Goal: Task Accomplishment & Management: Use online tool/utility

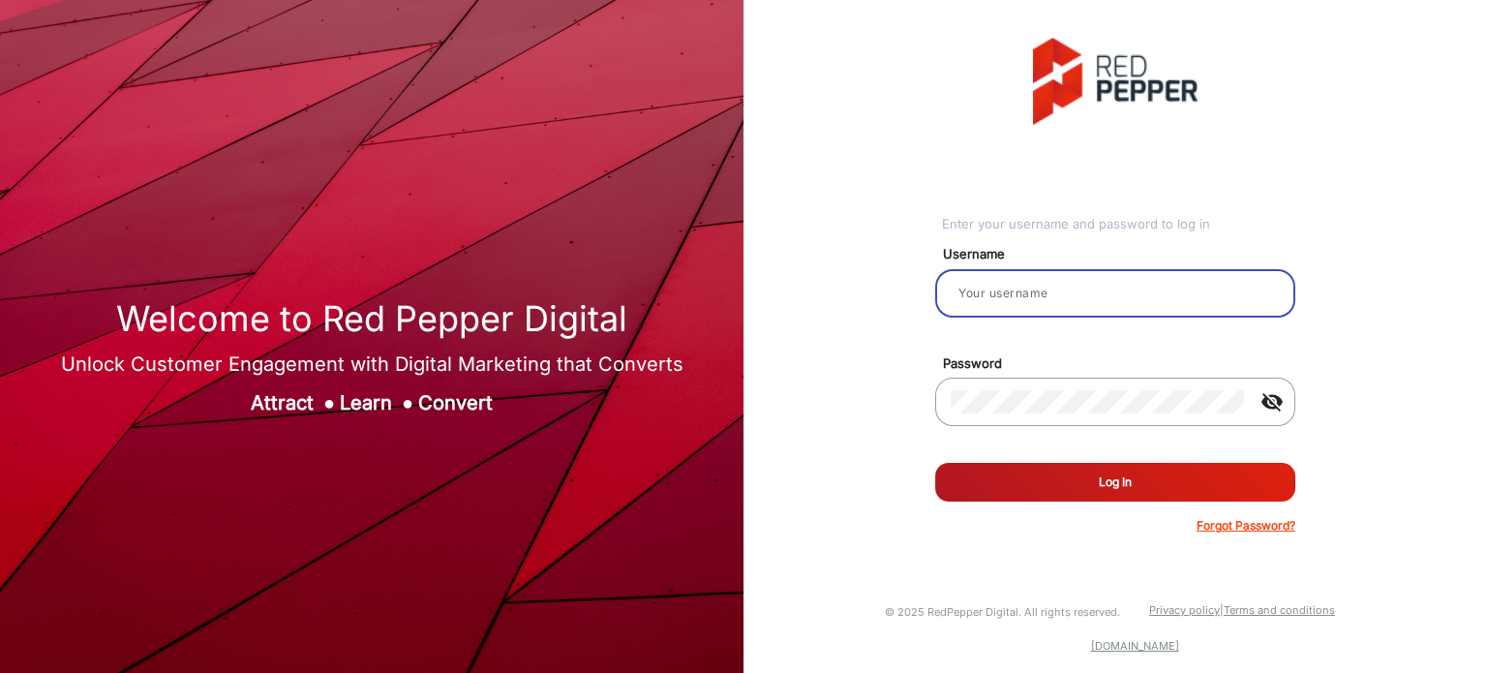
click at [1019, 293] on input "email" at bounding box center [1115, 293] width 329 height 23
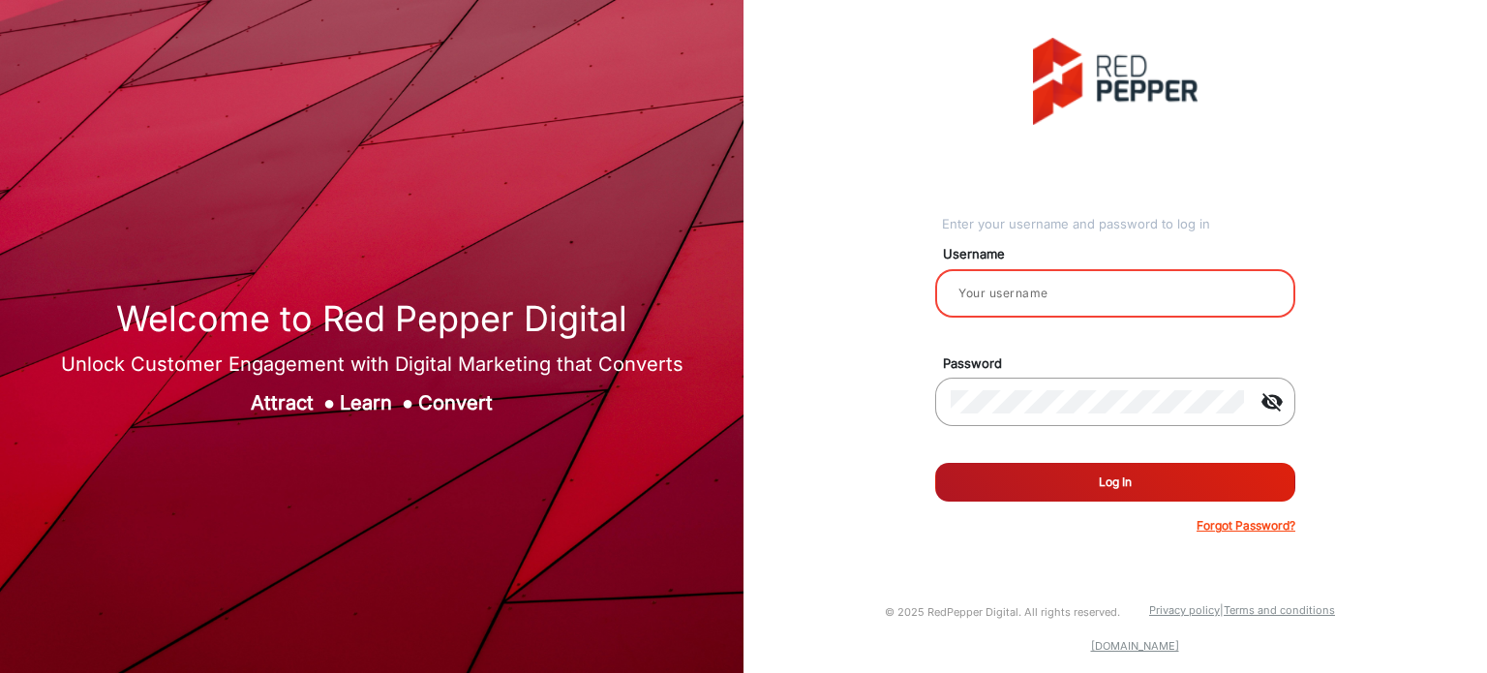
type input "Rachael"
click at [1086, 474] on button "Log In" at bounding box center [1115, 482] width 360 height 39
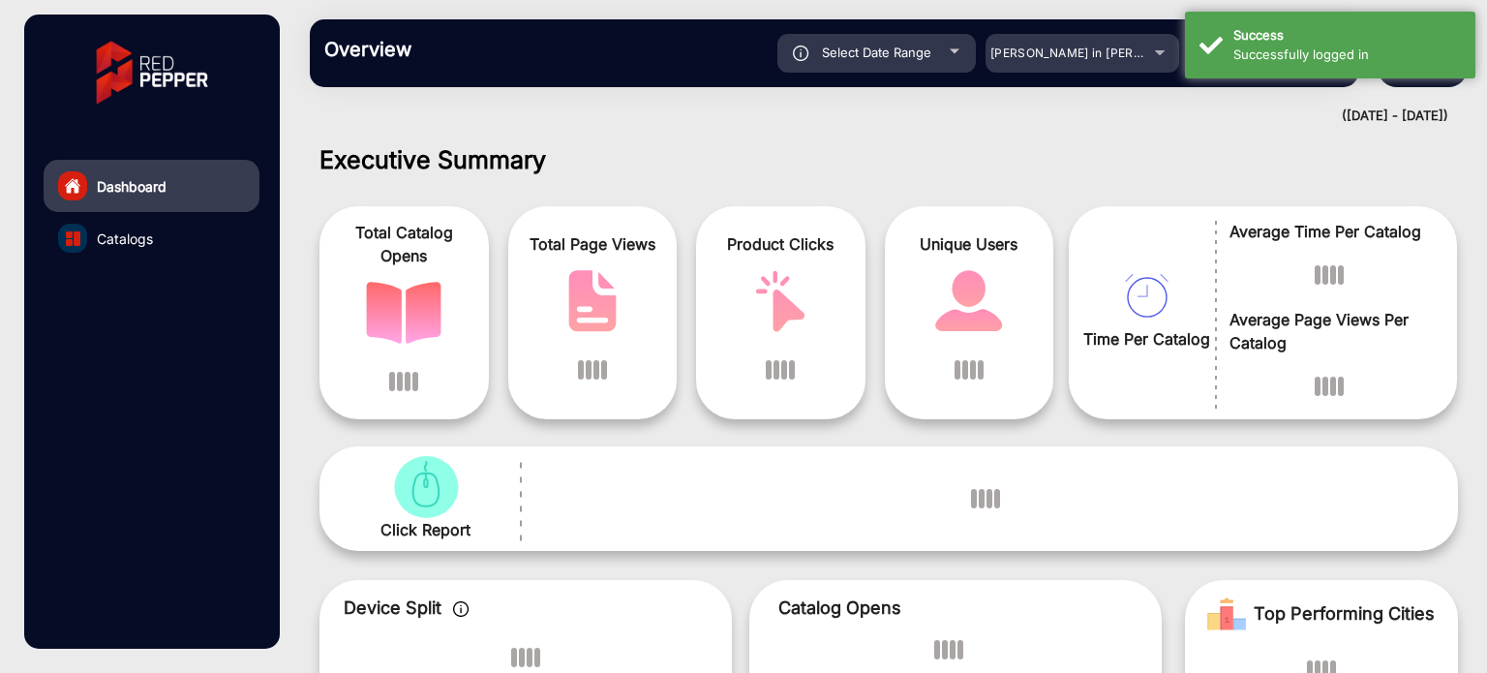
scroll to position [15, 0]
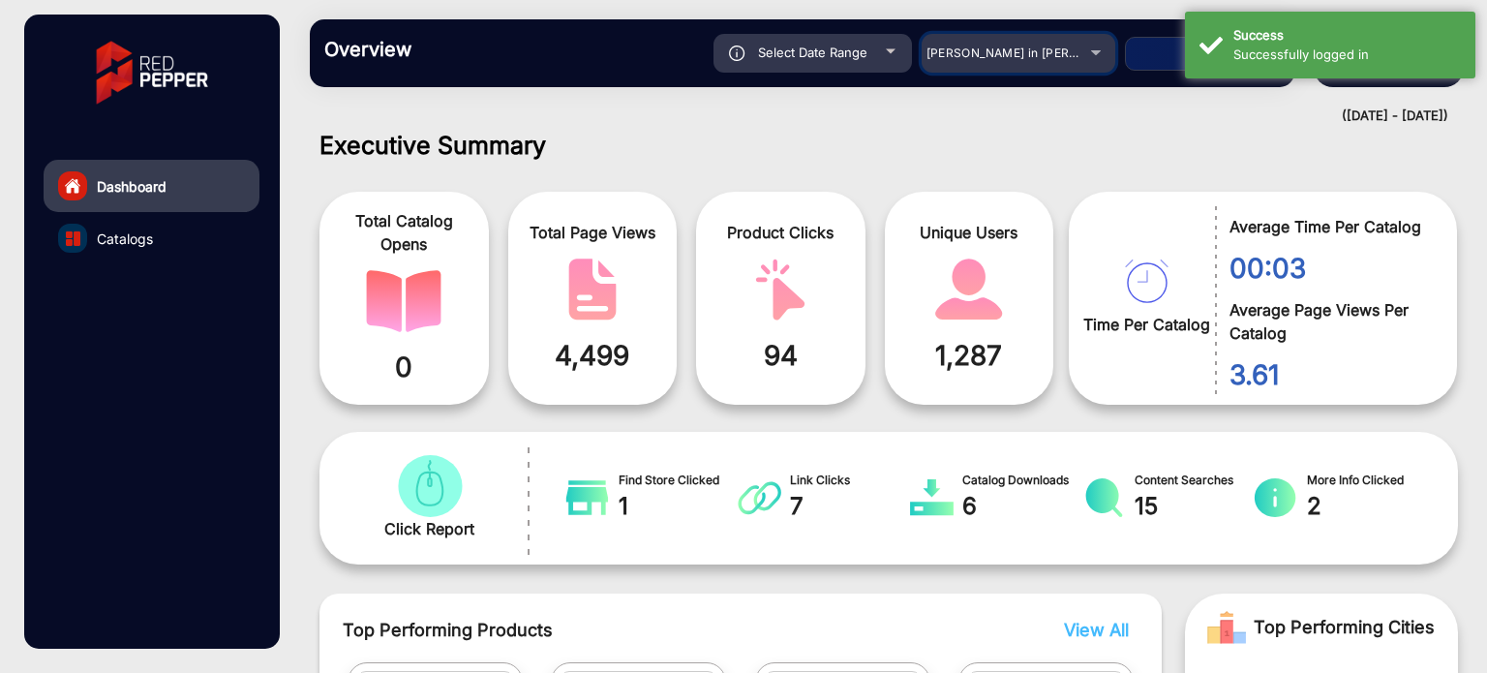
click at [1049, 46] on span "Adams in Justin Furniture" at bounding box center [1034, 53] width 214 height 15
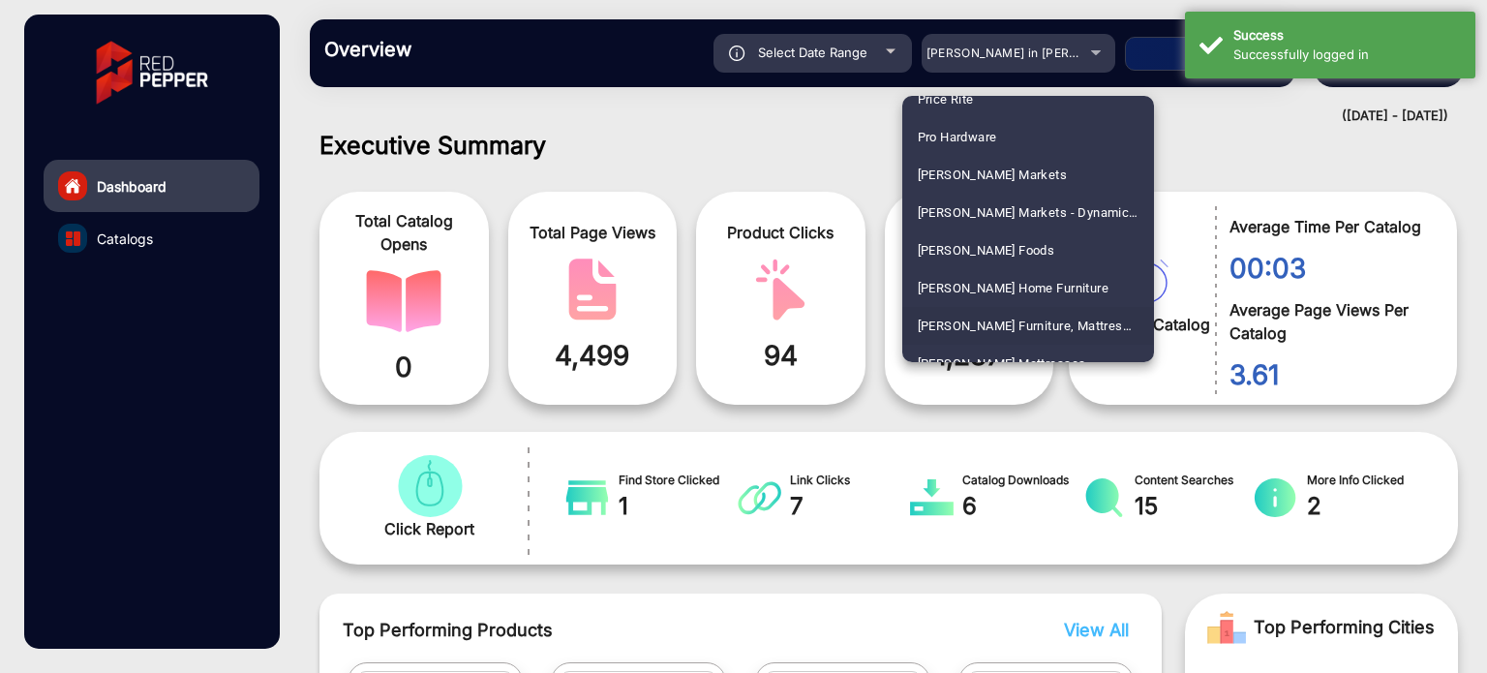
scroll to position [4457, 0]
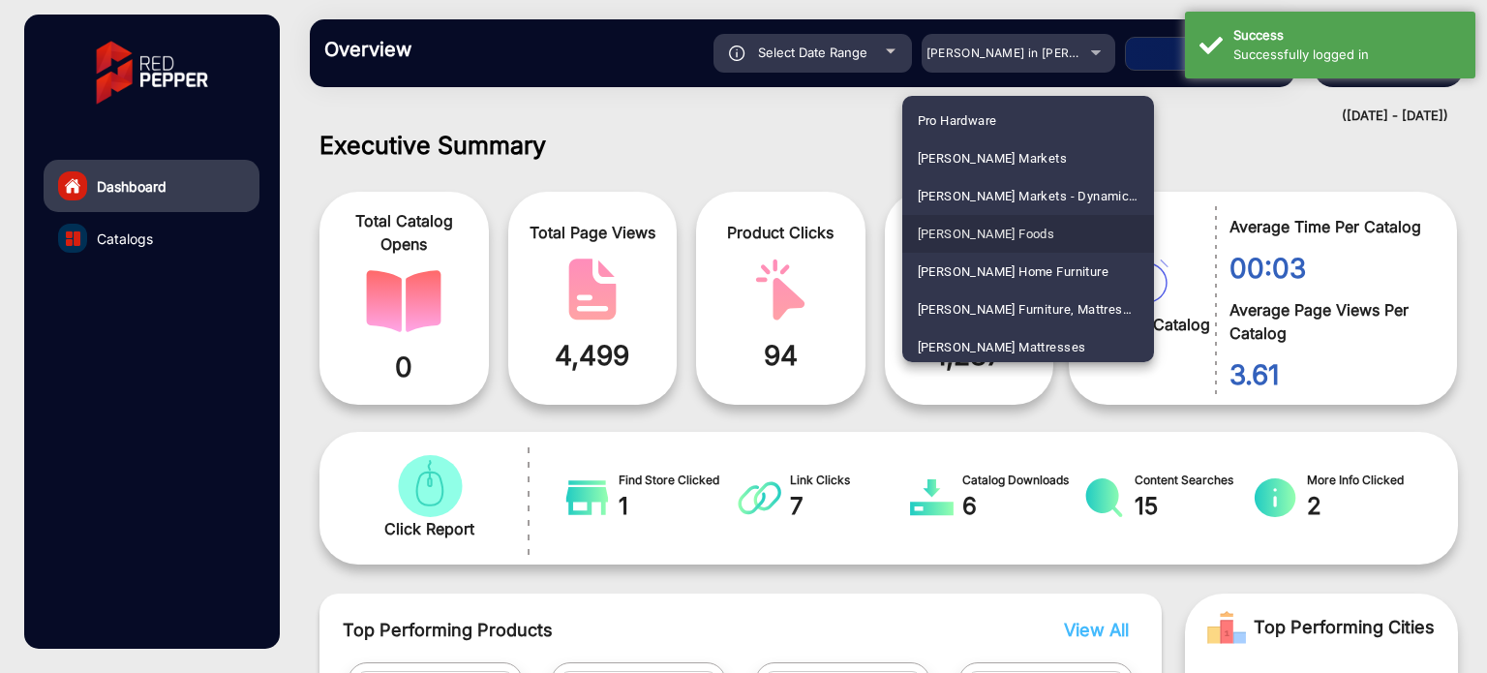
click at [1031, 228] on mat-option "Riesbeck's Foods" at bounding box center [1028, 234] width 252 height 38
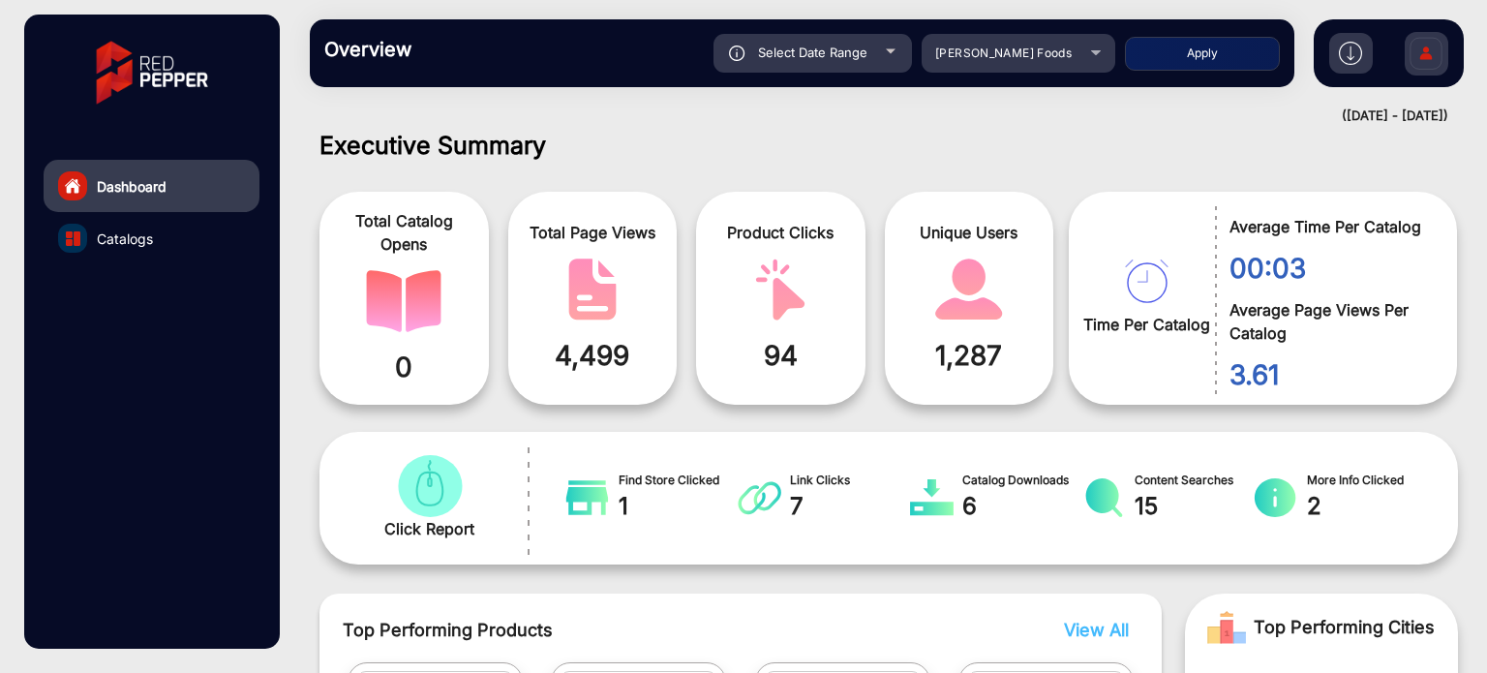
click at [1202, 76] on div "Overview Reports Understand what makes your customers tick and learn how they a…" at bounding box center [802, 53] width 985 height 68
click at [1190, 49] on button "Apply" at bounding box center [1202, 54] width 155 height 34
type input "9/30/2025"
type input "10/6/2025"
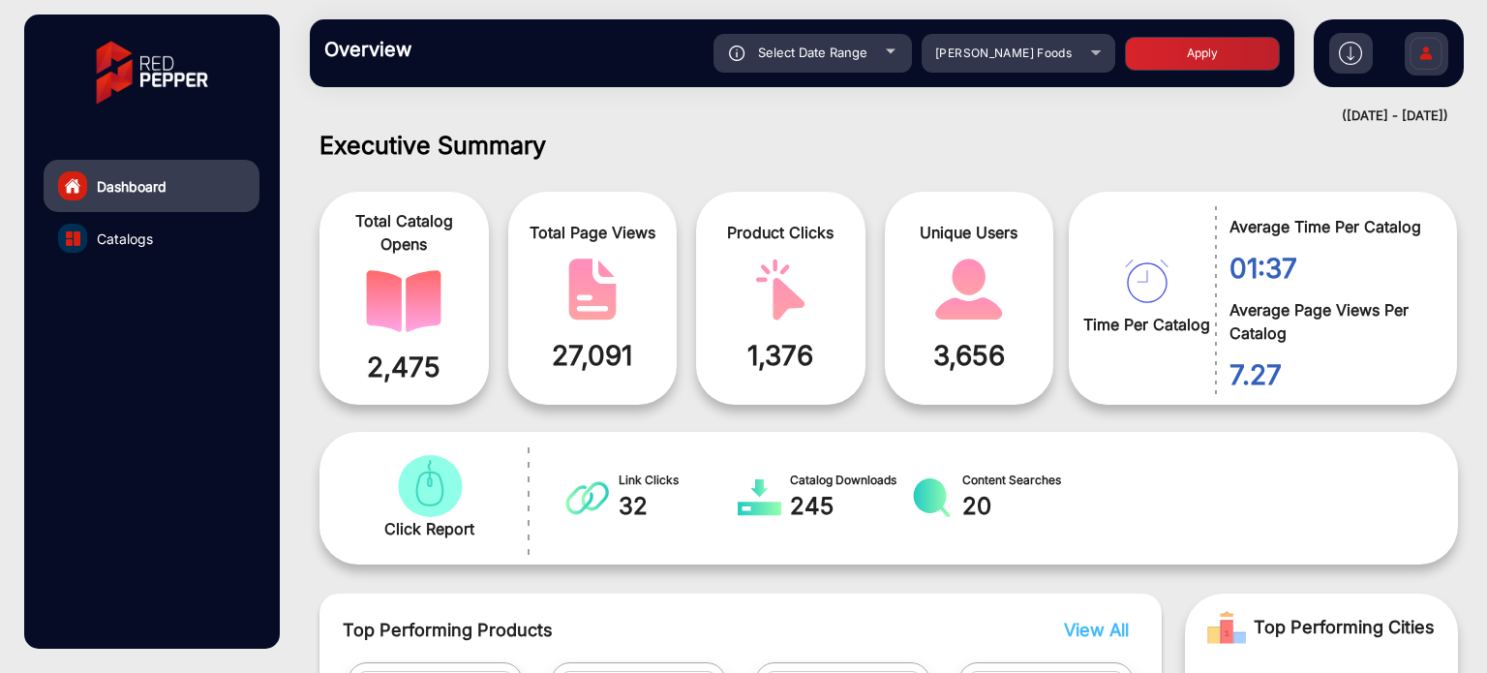
click at [896, 53] on div "Select Date Range" at bounding box center [813, 53] width 198 height 39
type input "9/30/2025"
type input "10/6/2025"
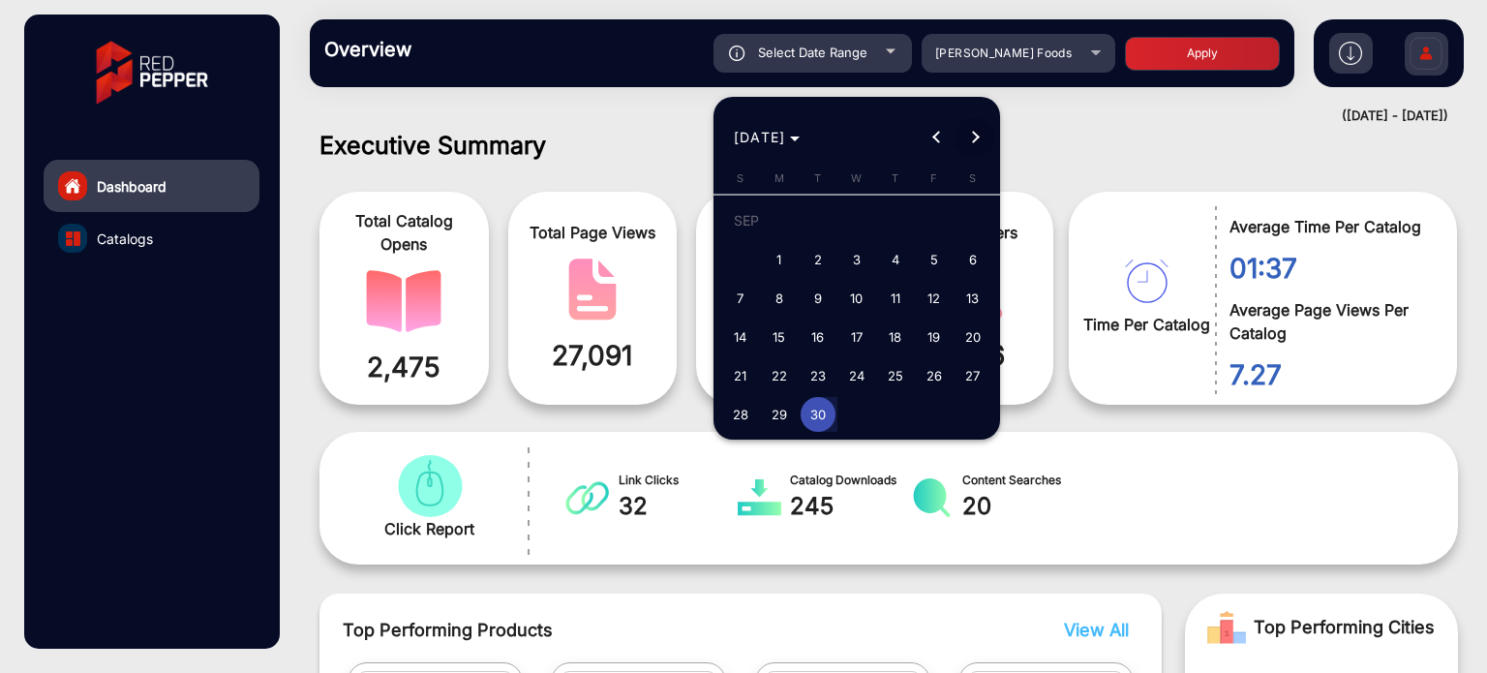
click at [976, 130] on span "Next month" at bounding box center [975, 137] width 39 height 39
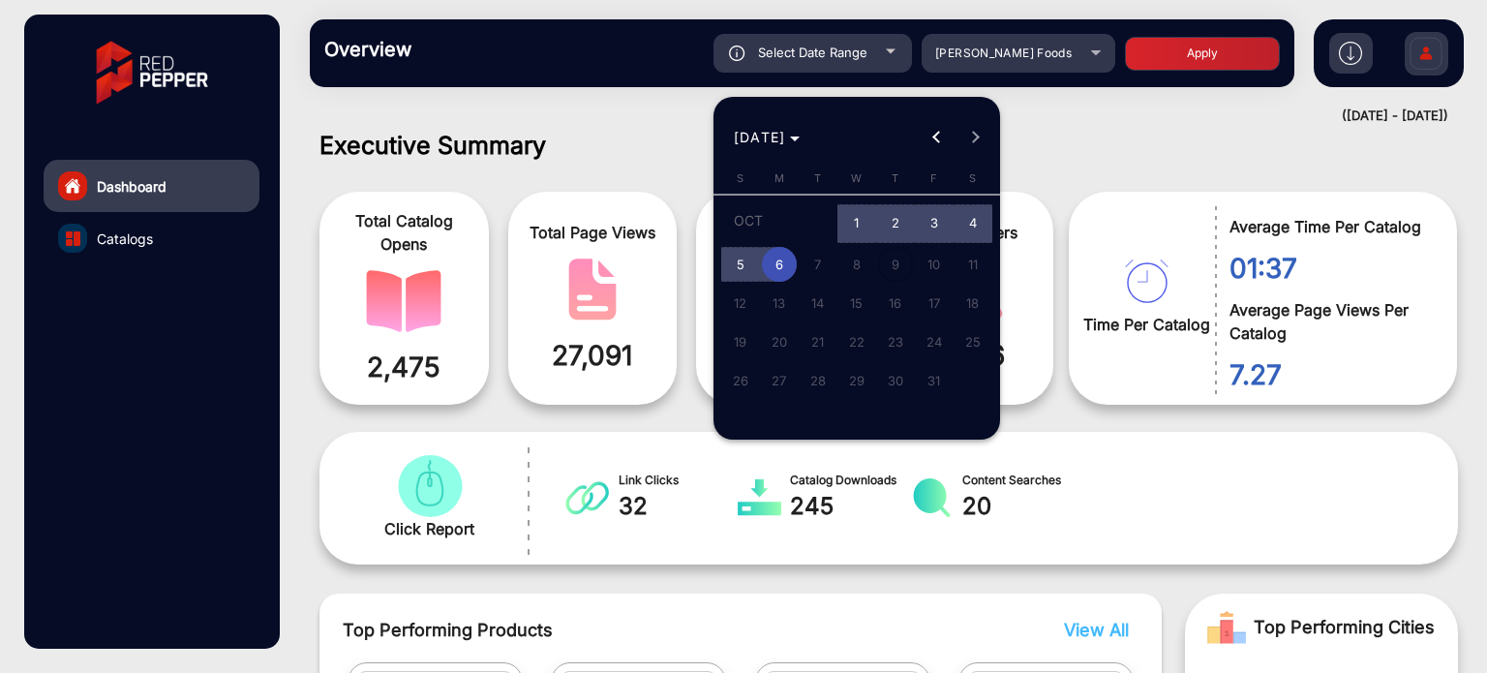
click at [858, 224] on span "1" at bounding box center [856, 224] width 35 height 40
type input "10/1/2025"
click at [776, 258] on span "6" at bounding box center [779, 264] width 35 height 35
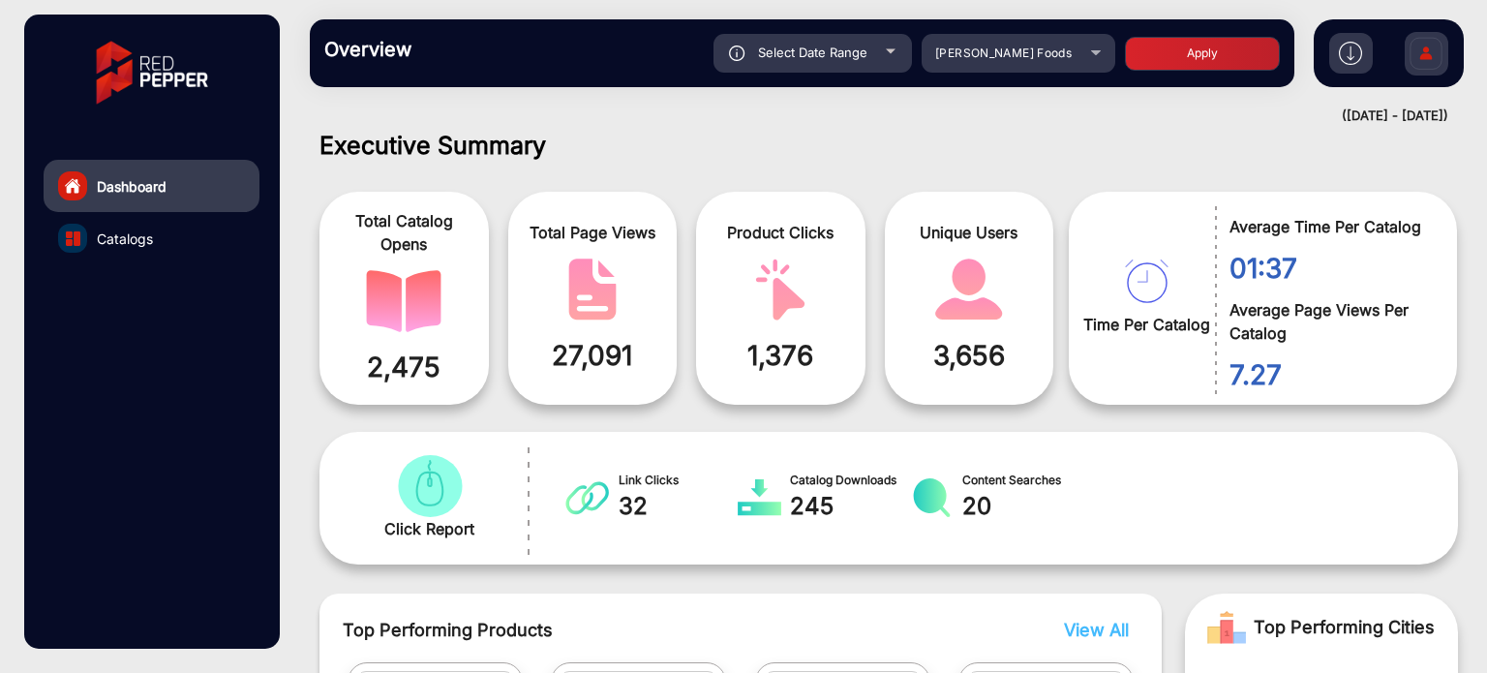
type input "10/6/2025"
click at [1200, 40] on button "Apply" at bounding box center [1202, 54] width 155 height 34
type input "10/1/2025"
type input "10/6/2025"
